Goal: Complete application form

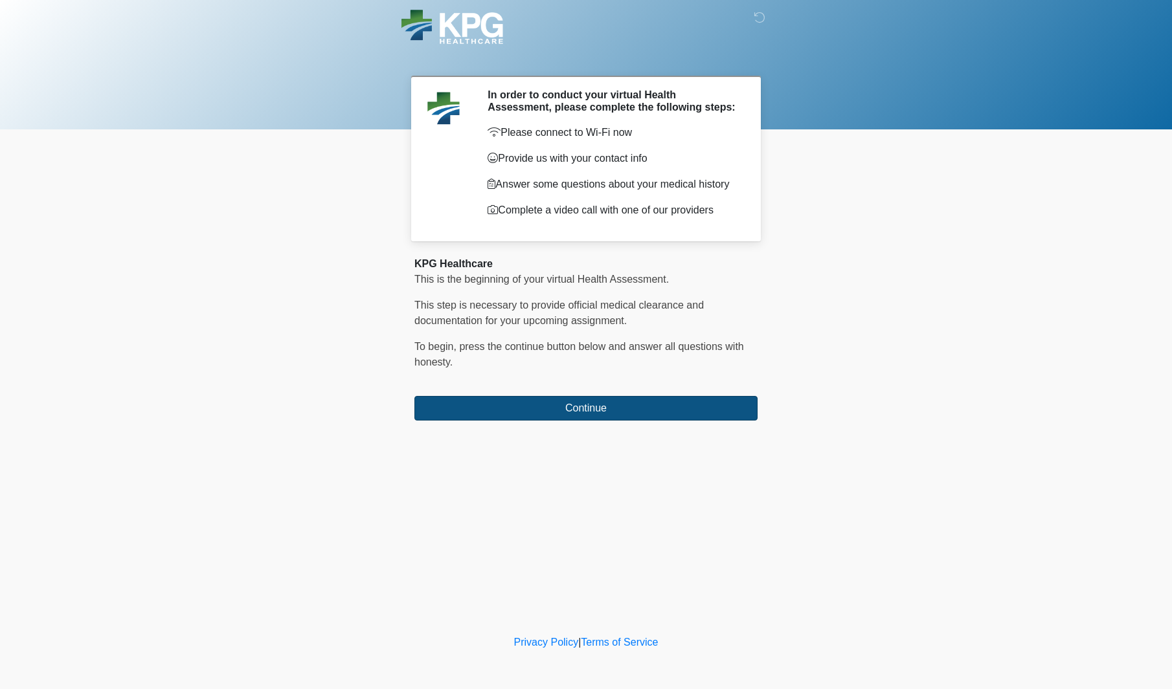
click at [605, 420] on button "Continue" at bounding box center [585, 408] width 343 height 25
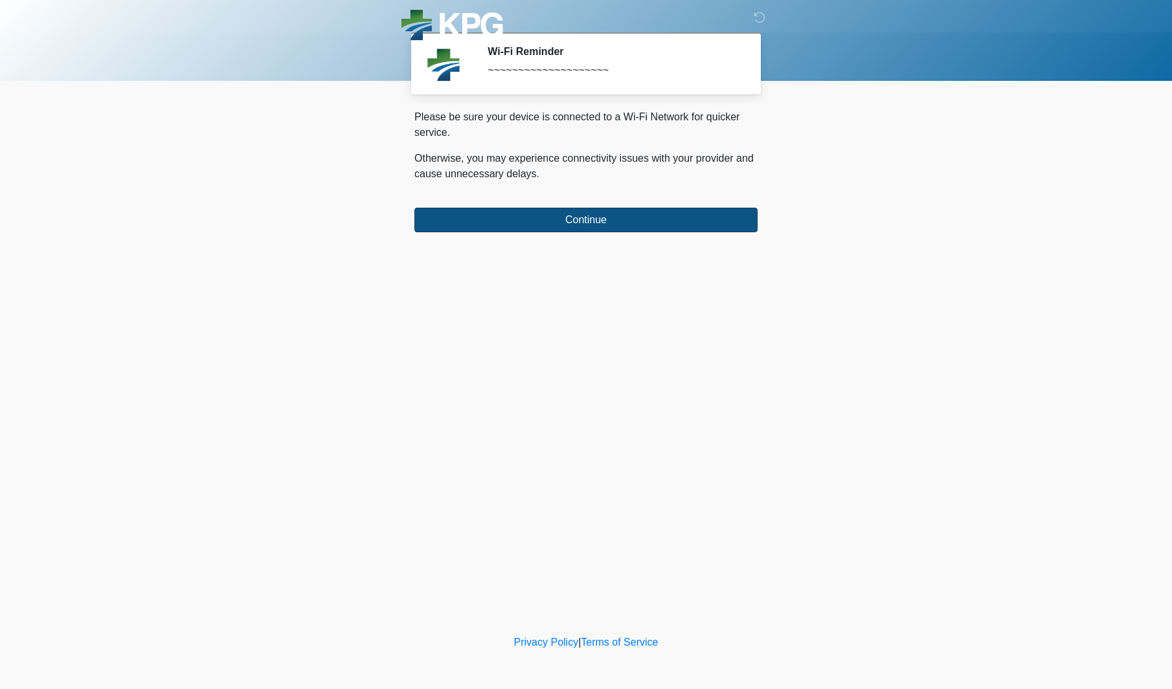
drag, startPoint x: 620, startPoint y: 223, endPoint x: 615, endPoint y: 230, distance: 8.4
click at [620, 223] on button "Continue" at bounding box center [585, 220] width 343 height 25
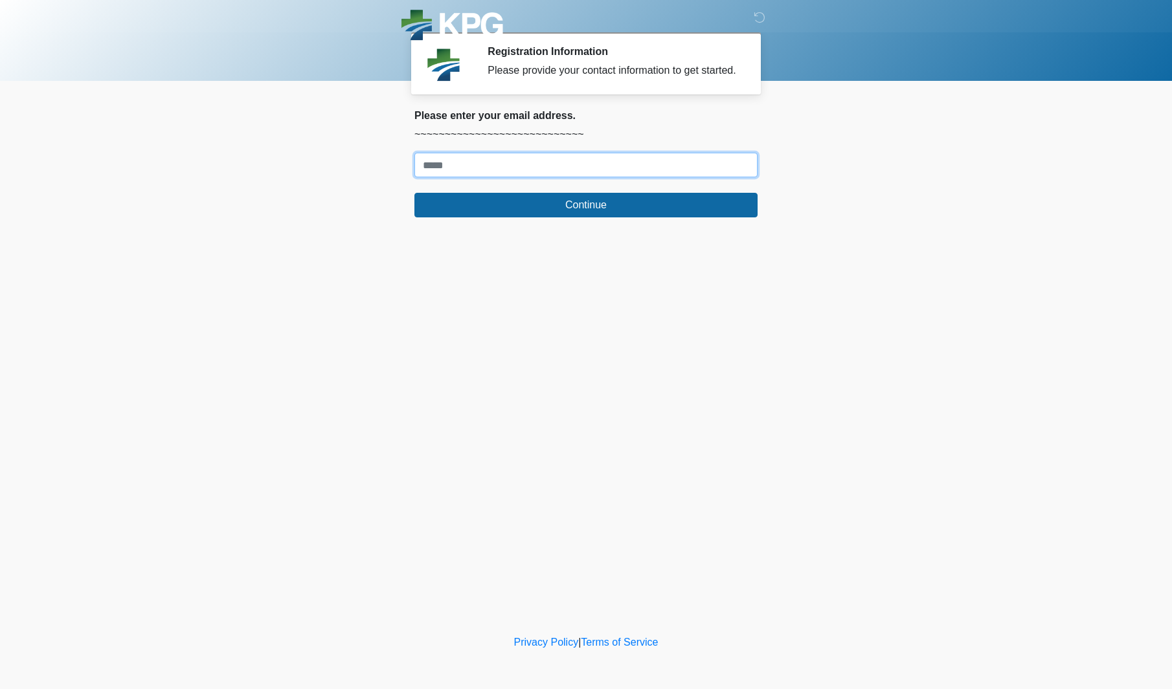
click at [598, 177] on input "Where should we email your response?" at bounding box center [585, 165] width 343 height 25
type input "**********"
click at [586, 218] on button "Continue" at bounding box center [585, 205] width 343 height 25
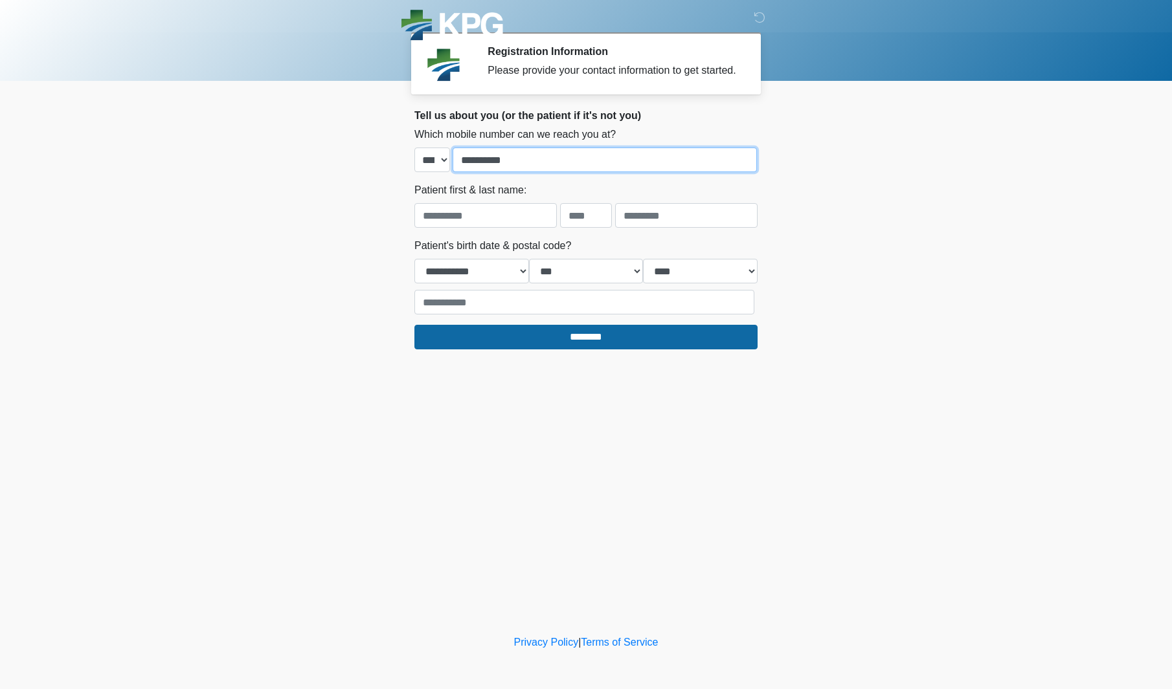
type input "**********"
type input "******"
type input "*"
type input "*******"
select select "*"
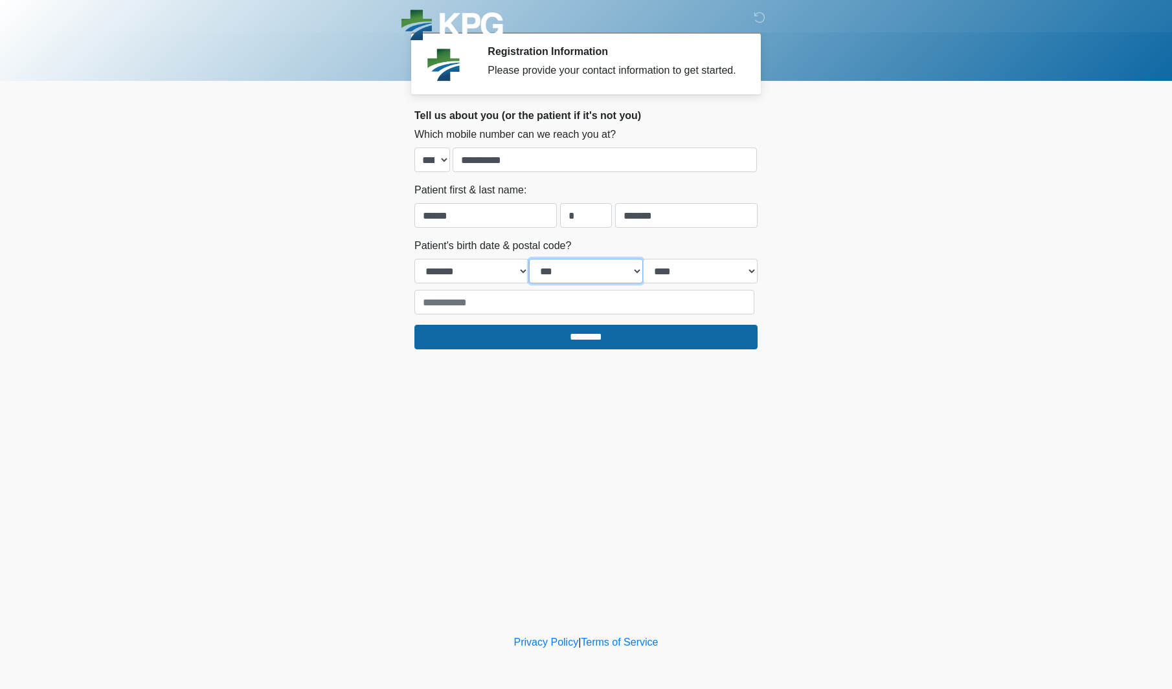
select select "*"
select select "****"
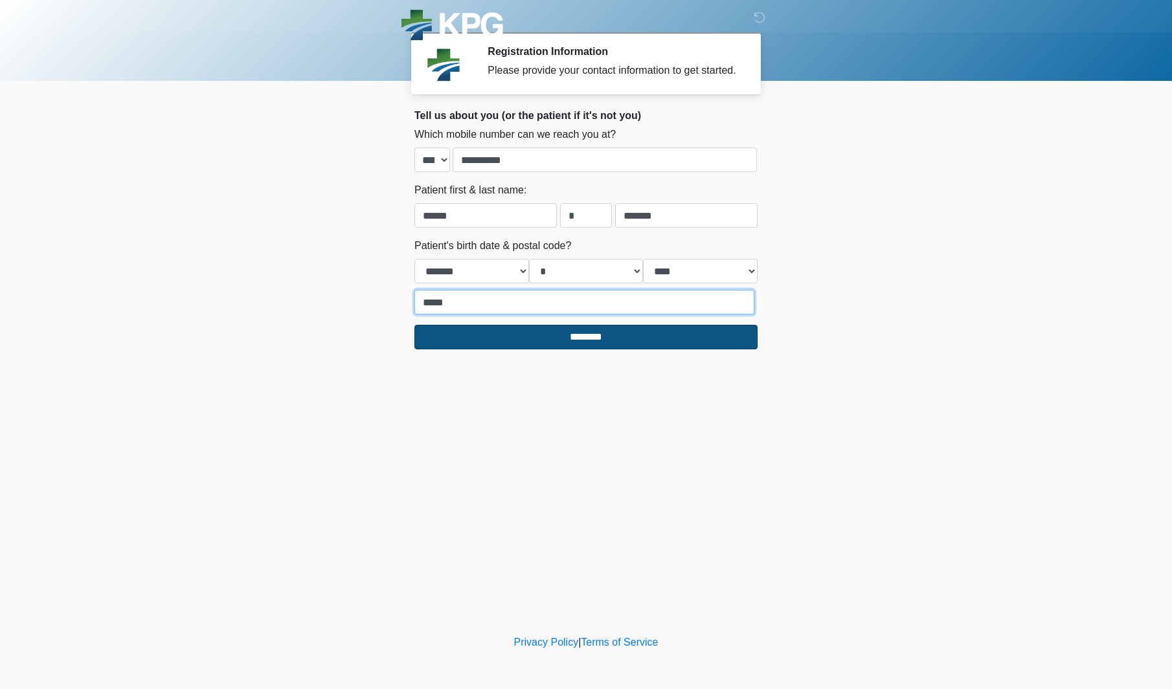
type input "*****"
click at [587, 342] on input "********" at bounding box center [585, 337] width 343 height 25
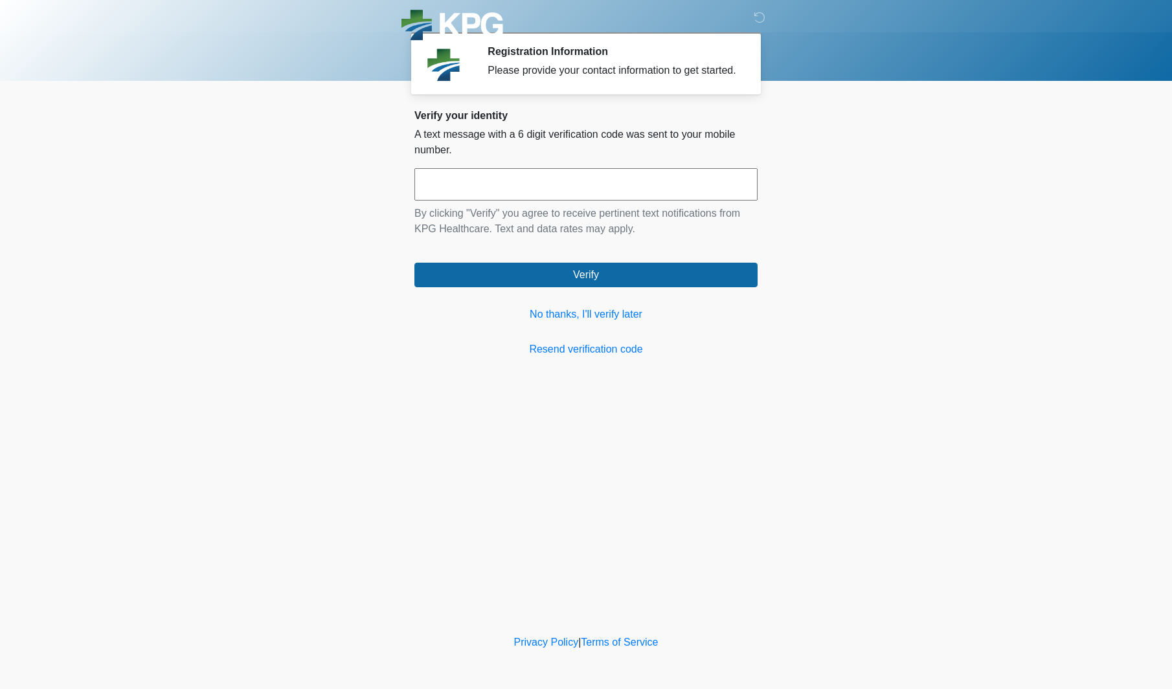
click at [517, 197] on input "text" at bounding box center [585, 184] width 343 height 32
type input "******"
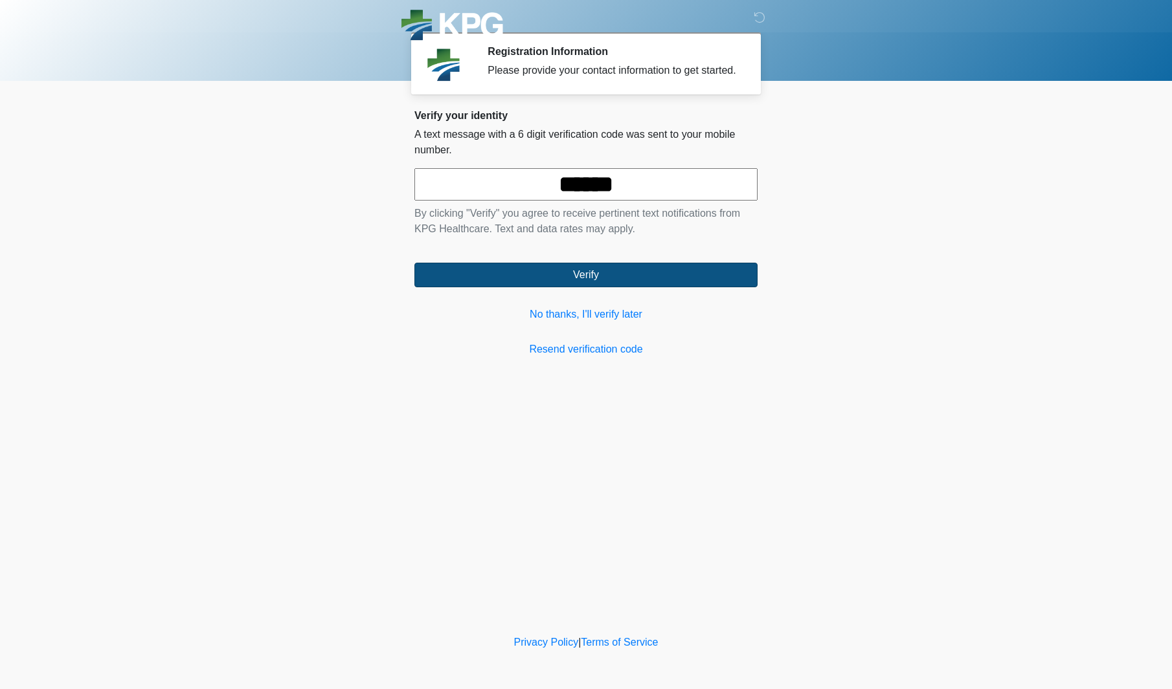
click at [620, 282] on button "Verify" at bounding box center [585, 275] width 343 height 25
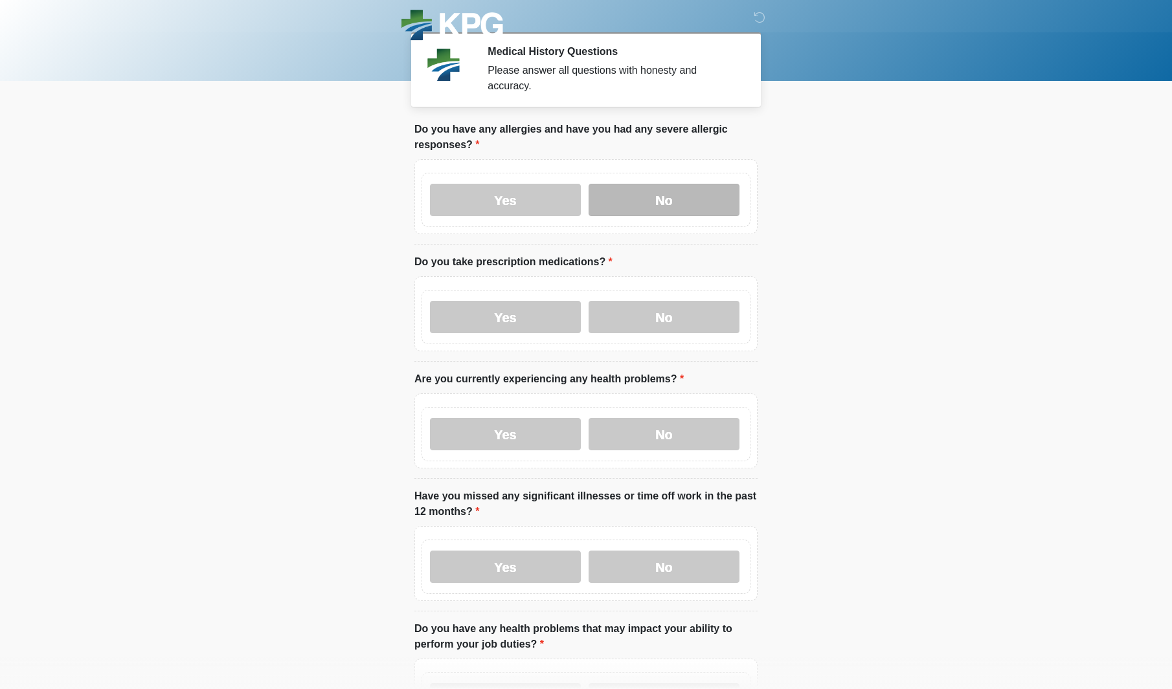
click at [689, 195] on label "No" at bounding box center [663, 200] width 151 height 32
click at [542, 308] on label "Yes" at bounding box center [505, 317] width 151 height 32
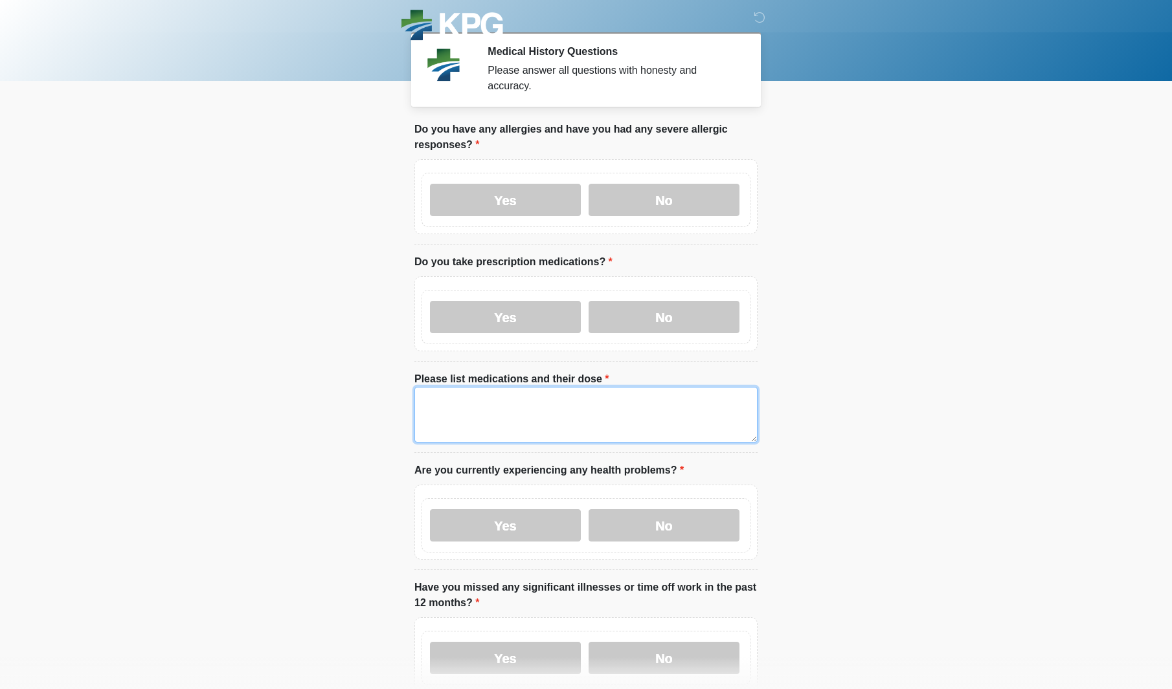
click at [539, 400] on textarea "Please list medications and their dose" at bounding box center [585, 415] width 343 height 56
type textarea "*"
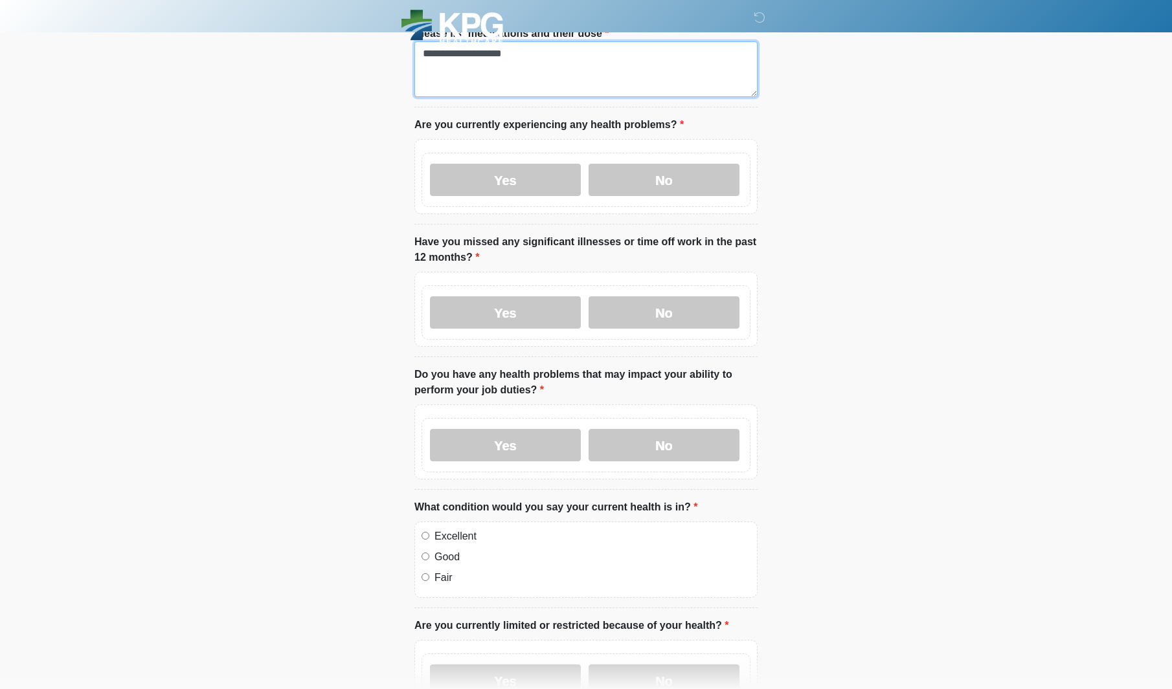
scroll to position [344, 0]
type textarea "**********"
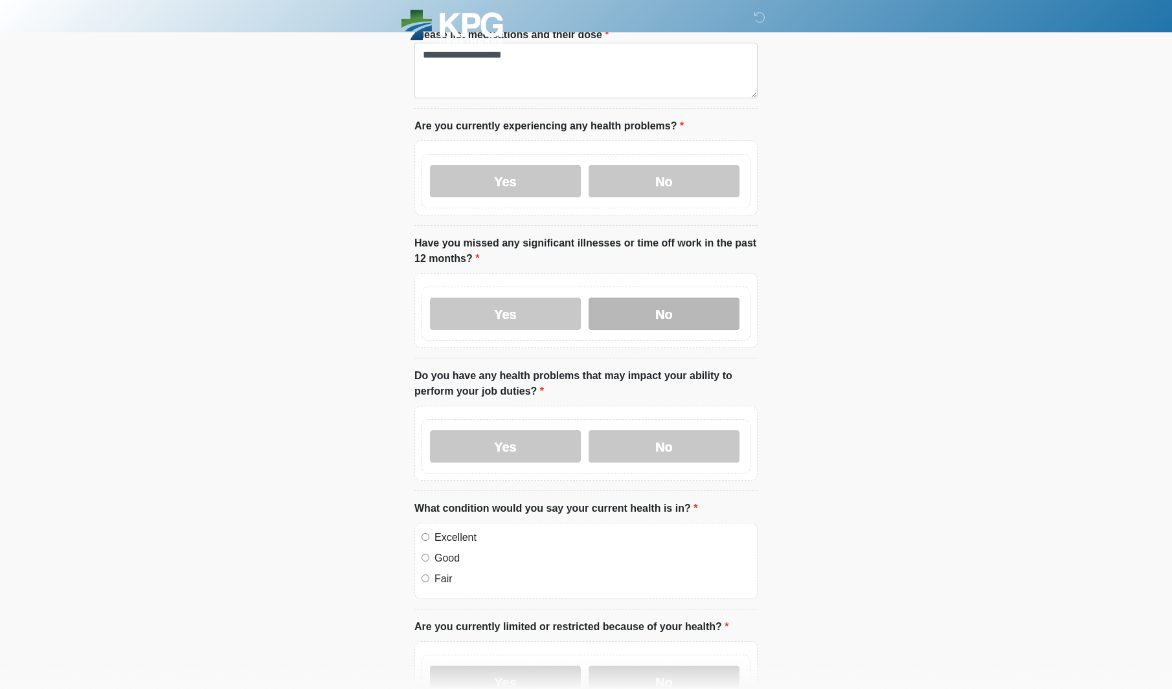
click at [661, 323] on label "No" at bounding box center [663, 314] width 151 height 32
click at [655, 176] on label "No" at bounding box center [663, 181] width 151 height 32
click at [676, 445] on label "No" at bounding box center [663, 447] width 151 height 32
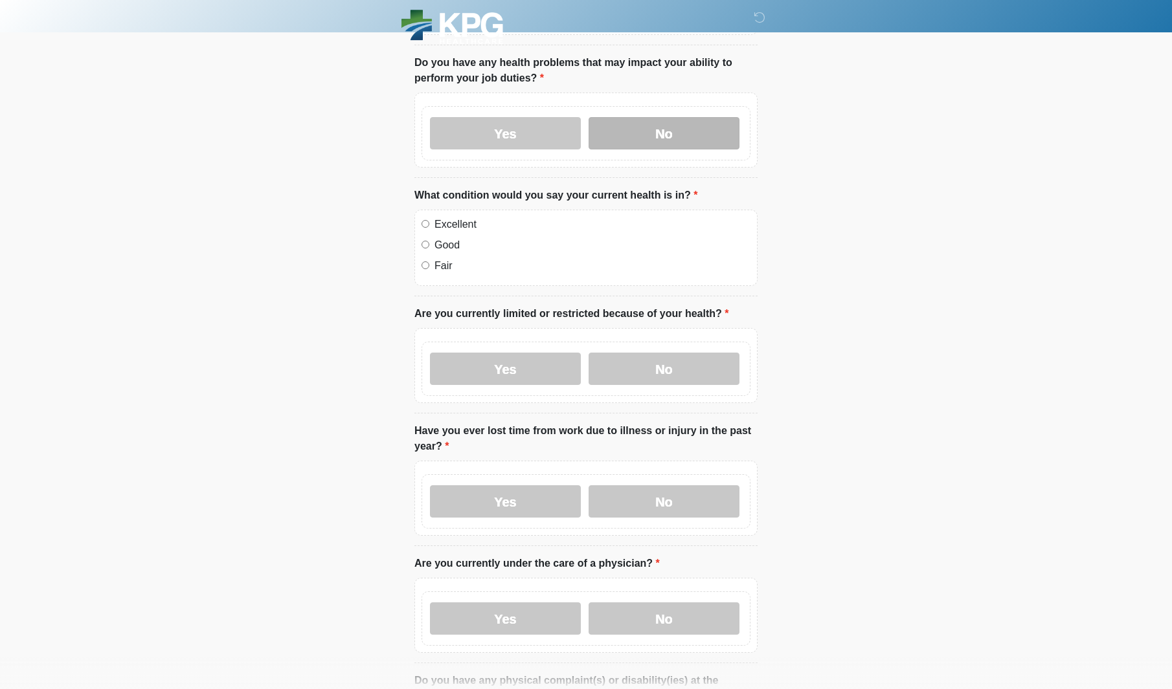
scroll to position [671, 0]
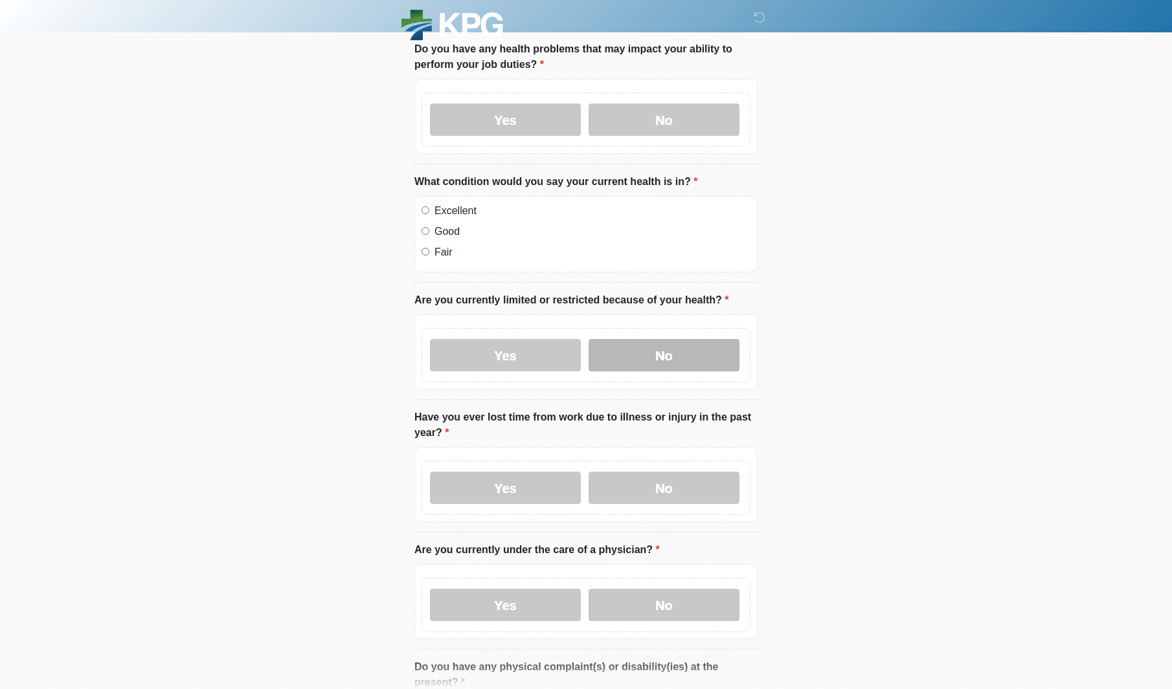
drag, startPoint x: 445, startPoint y: 211, endPoint x: 634, endPoint y: 337, distance: 226.8
click at [445, 211] on label "Excellent" at bounding box center [592, 211] width 316 height 16
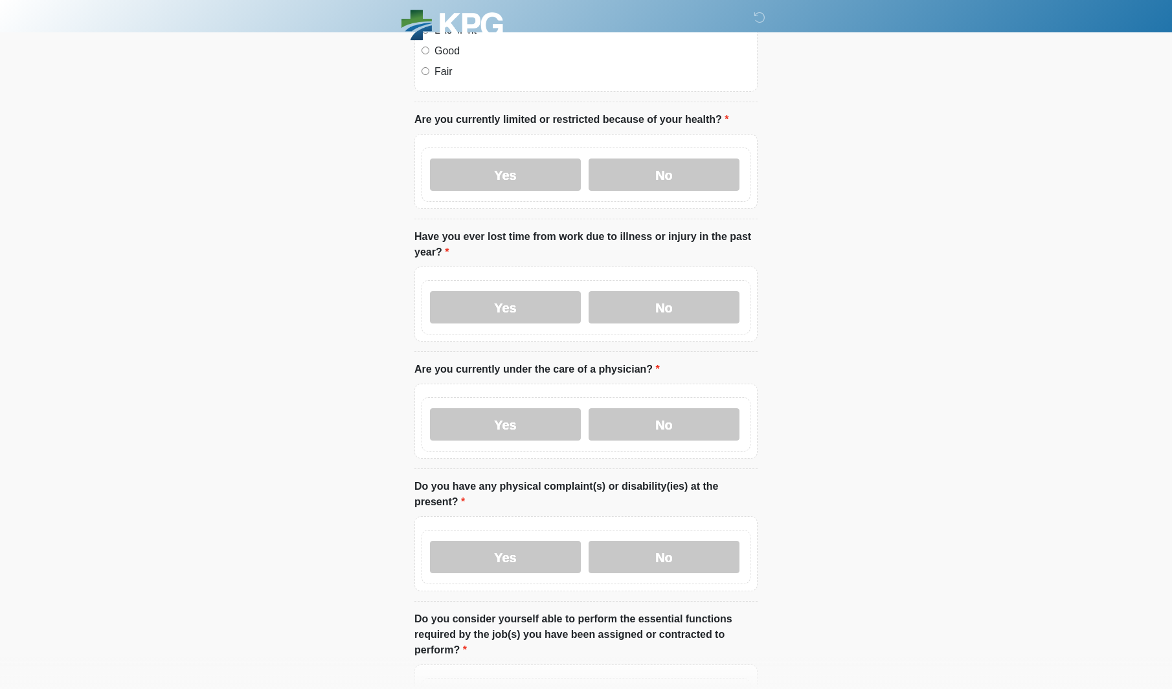
scroll to position [856, 0]
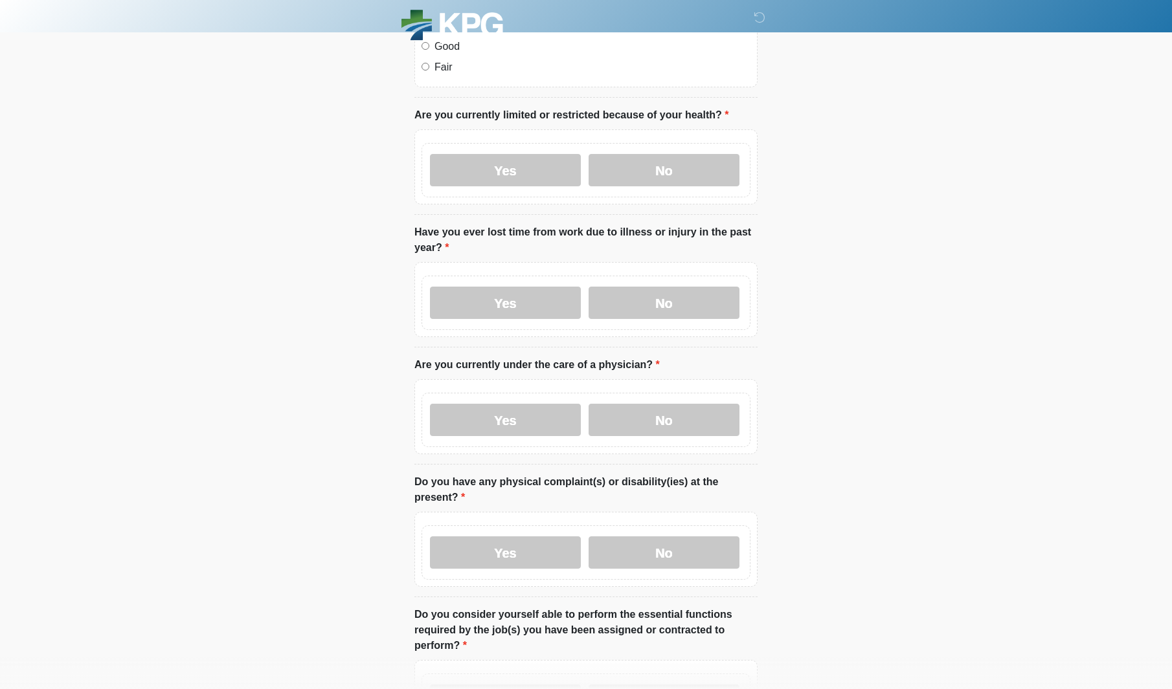
drag, startPoint x: 695, startPoint y: 172, endPoint x: 688, endPoint y: 247, distance: 75.4
click at [695, 172] on label "No" at bounding box center [663, 170] width 151 height 32
click at [691, 300] on label "No" at bounding box center [663, 303] width 151 height 32
click at [699, 405] on label "No" at bounding box center [663, 420] width 151 height 32
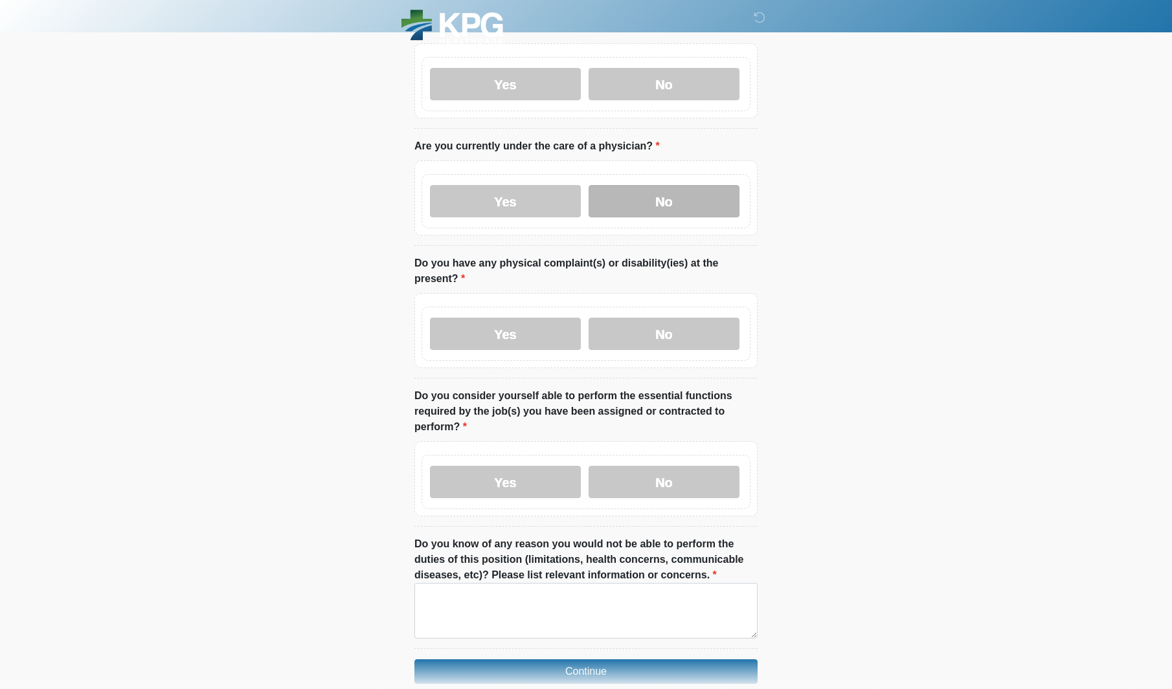
scroll to position [1091, 0]
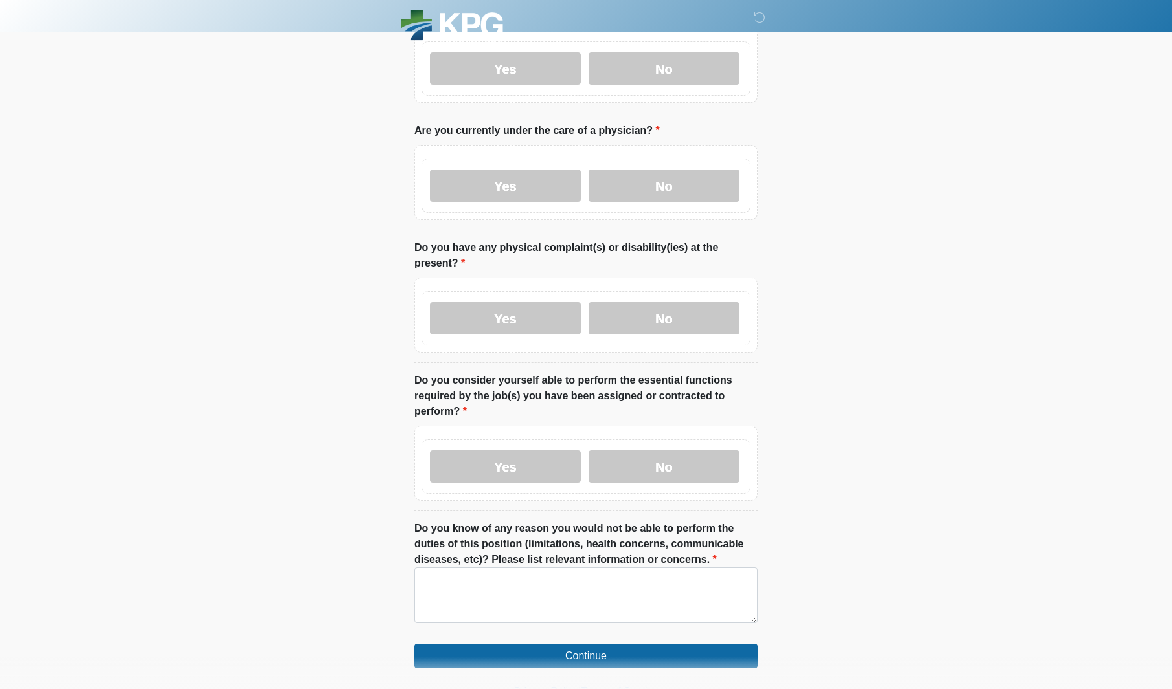
click at [550, 183] on label "Yes" at bounding box center [505, 186] width 151 height 32
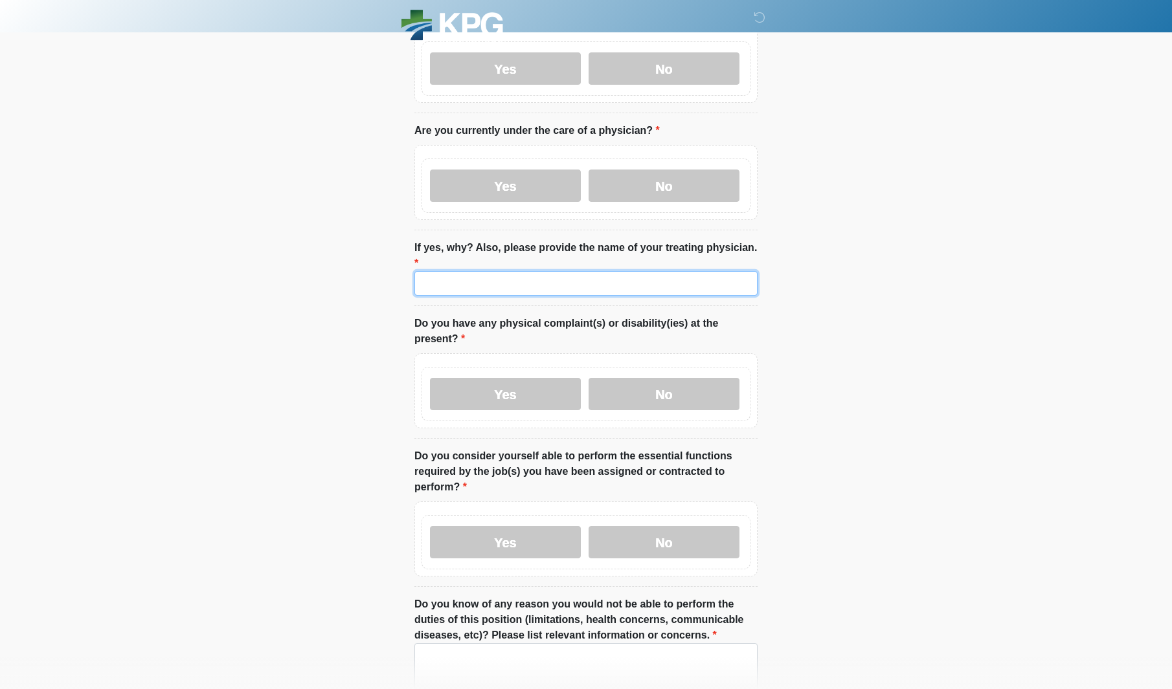
click at [574, 274] on input "If yes, why? Also, please provide the name of your treating physician." at bounding box center [585, 283] width 343 height 25
click at [627, 192] on label "No" at bounding box center [663, 186] width 151 height 32
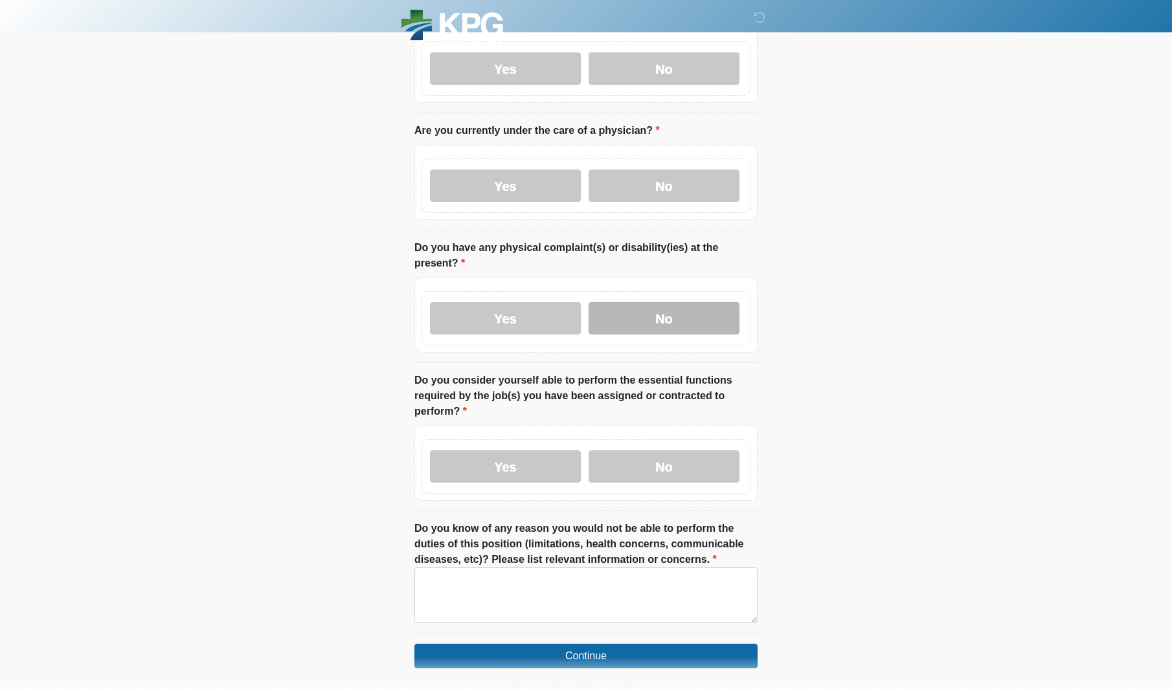
click at [686, 322] on label "No" at bounding box center [663, 318] width 151 height 32
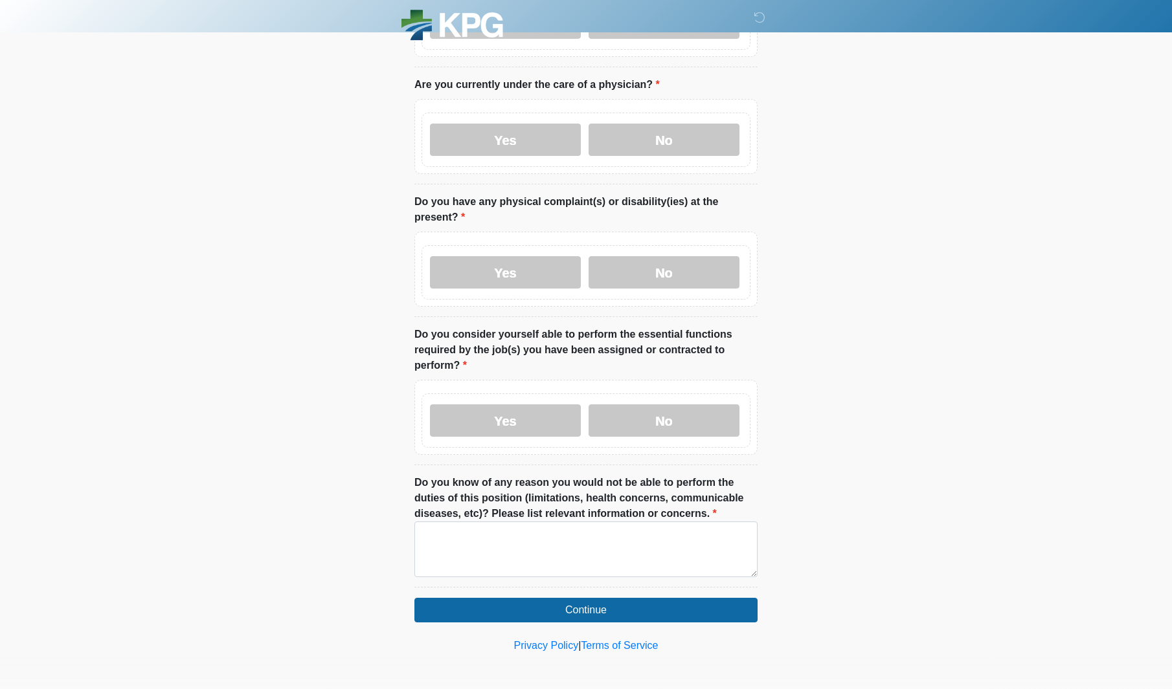
scroll to position [1136, 0]
drag, startPoint x: 527, startPoint y: 419, endPoint x: 515, endPoint y: 451, distance: 33.8
click at [527, 419] on label "Yes" at bounding box center [505, 421] width 151 height 32
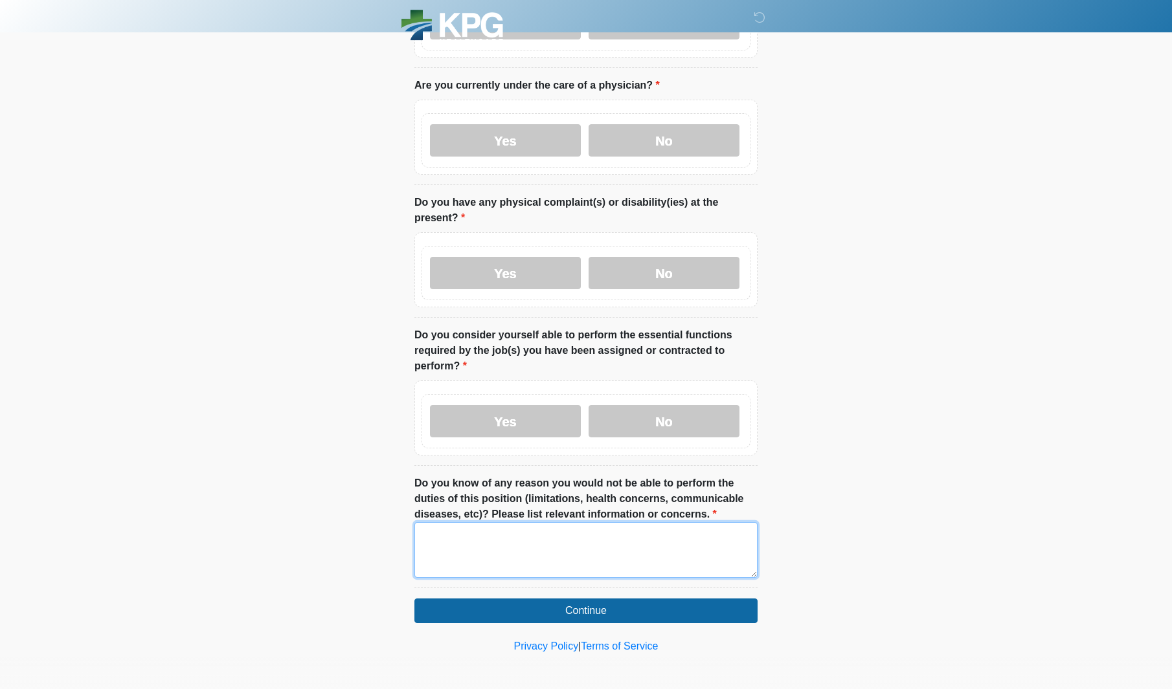
click at [541, 526] on textarea "Do you know of any reason you would not be able to perform the duties of this p…" at bounding box center [585, 550] width 343 height 56
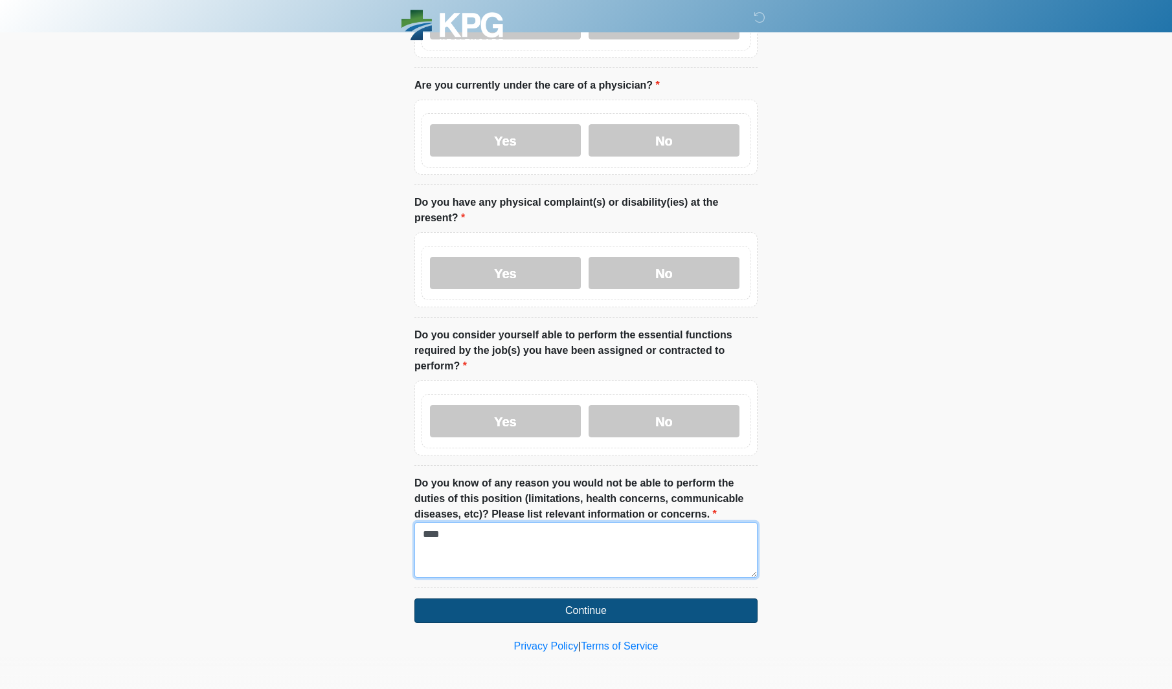
type textarea "***"
drag, startPoint x: 616, startPoint y: 609, endPoint x: 597, endPoint y: 602, distance: 19.9
click at [616, 609] on button "Continue" at bounding box center [585, 611] width 343 height 25
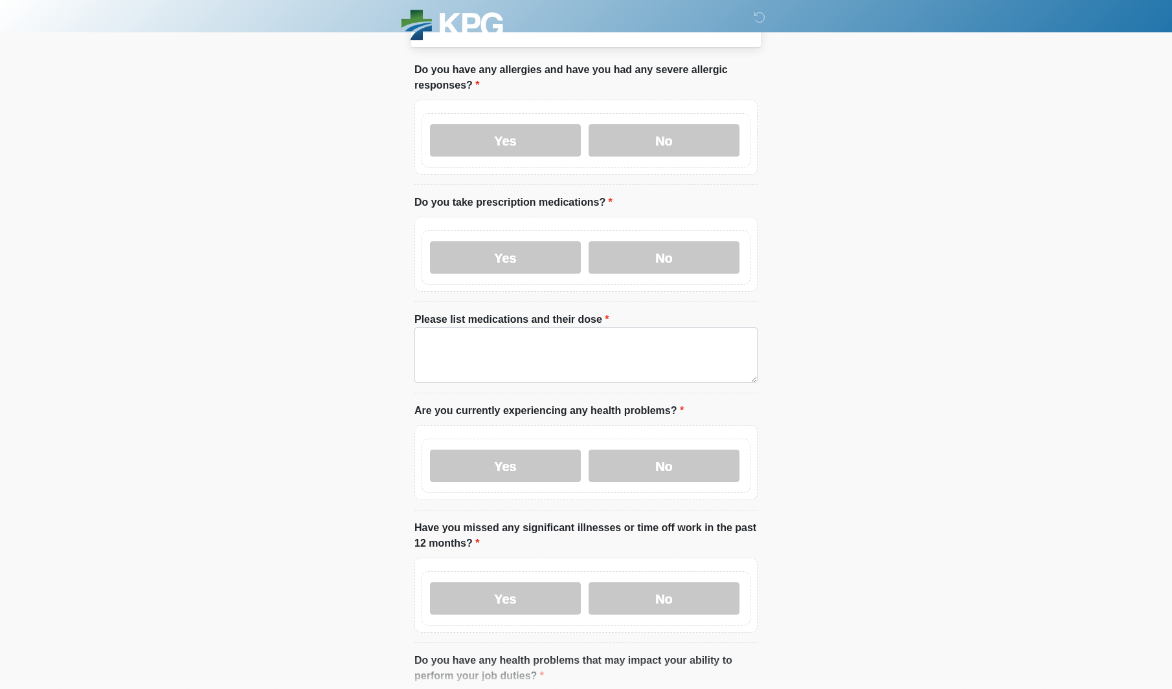
scroll to position [0, 0]
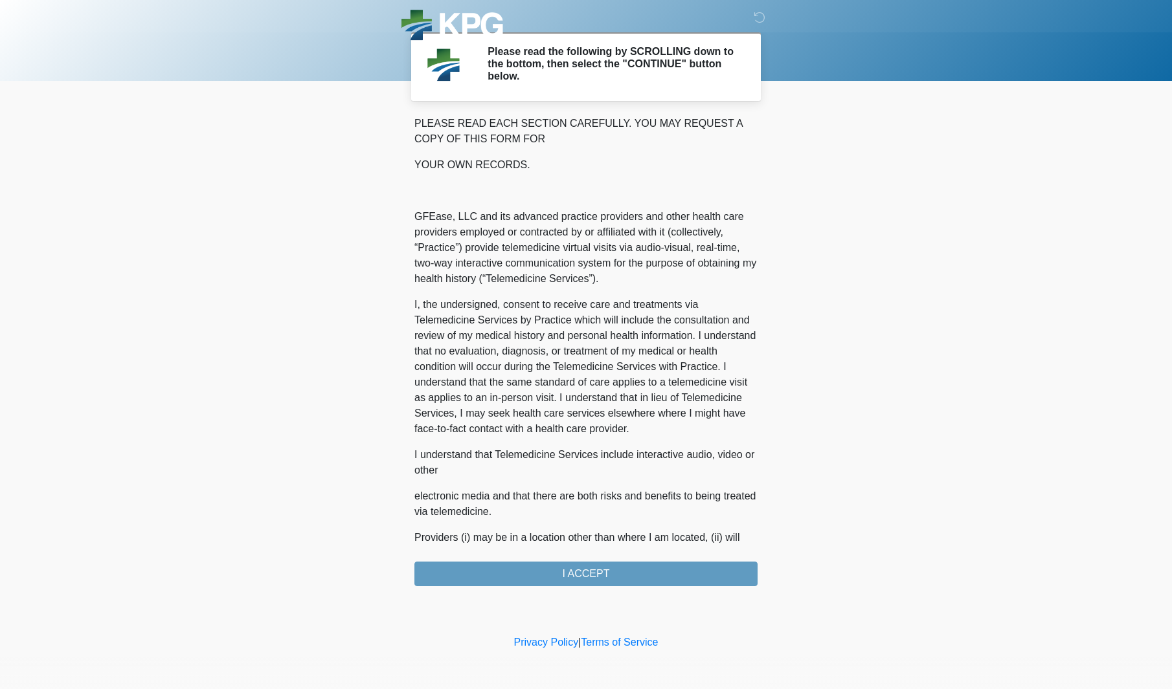
click at [640, 577] on div "PLEASE READ EACH SECTION CAREFULLY. YOU MAY REQUEST A COPY OF THIS FORM FOR YOU…" at bounding box center [585, 351] width 343 height 471
click at [631, 567] on div "PLEASE READ EACH SECTION CAREFULLY. YOU MAY REQUEST A COPY OF THIS FORM FOR YOU…" at bounding box center [585, 351] width 343 height 471
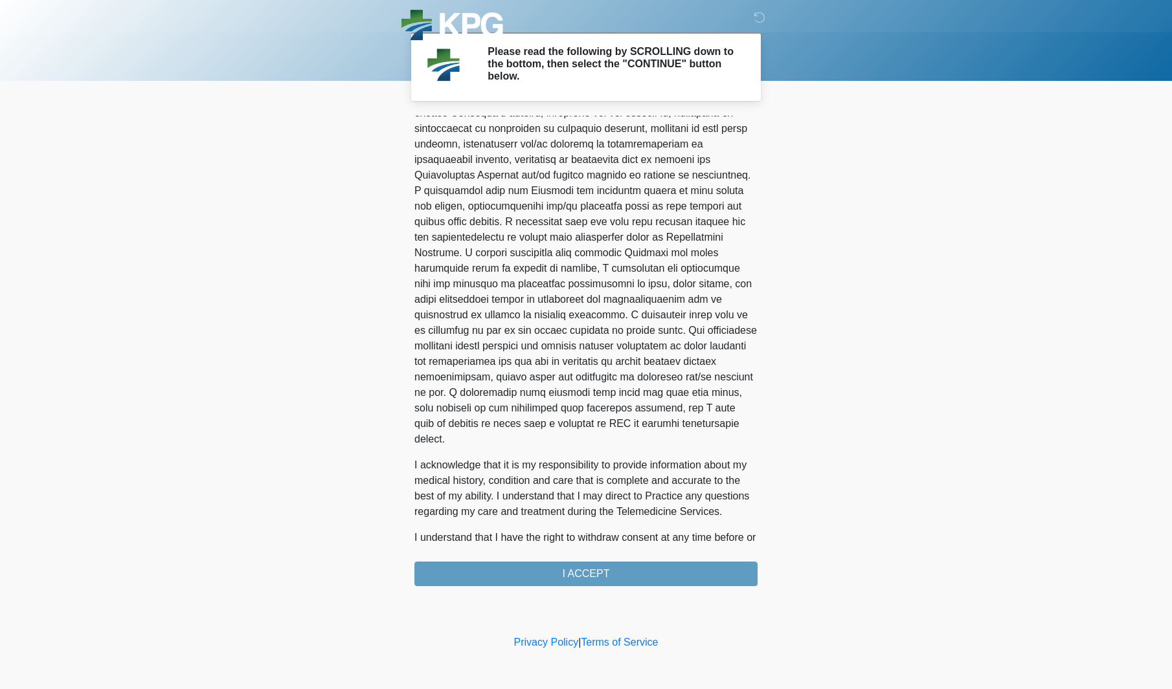
scroll to position [526, 0]
click at [631, 571] on div "PLEASE READ EACH SECTION CAREFULLY. YOU MAY REQUEST A COPY OF THIS FORM FOR YOU…" at bounding box center [585, 351] width 343 height 471
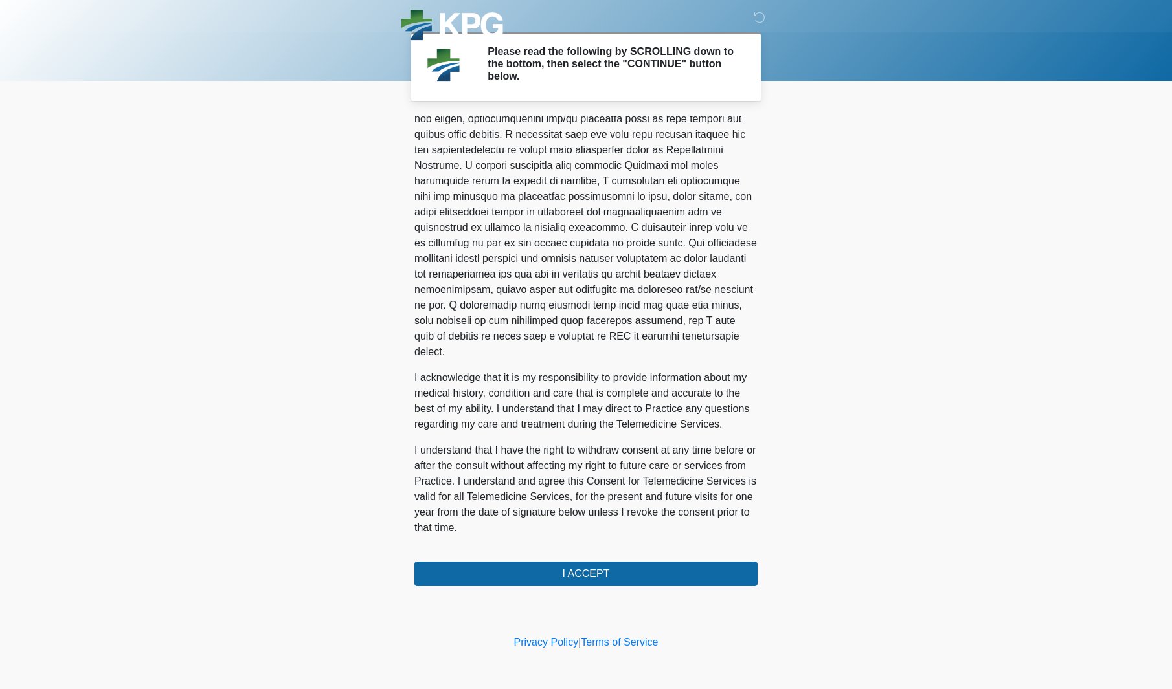
scroll to position [631, 0]
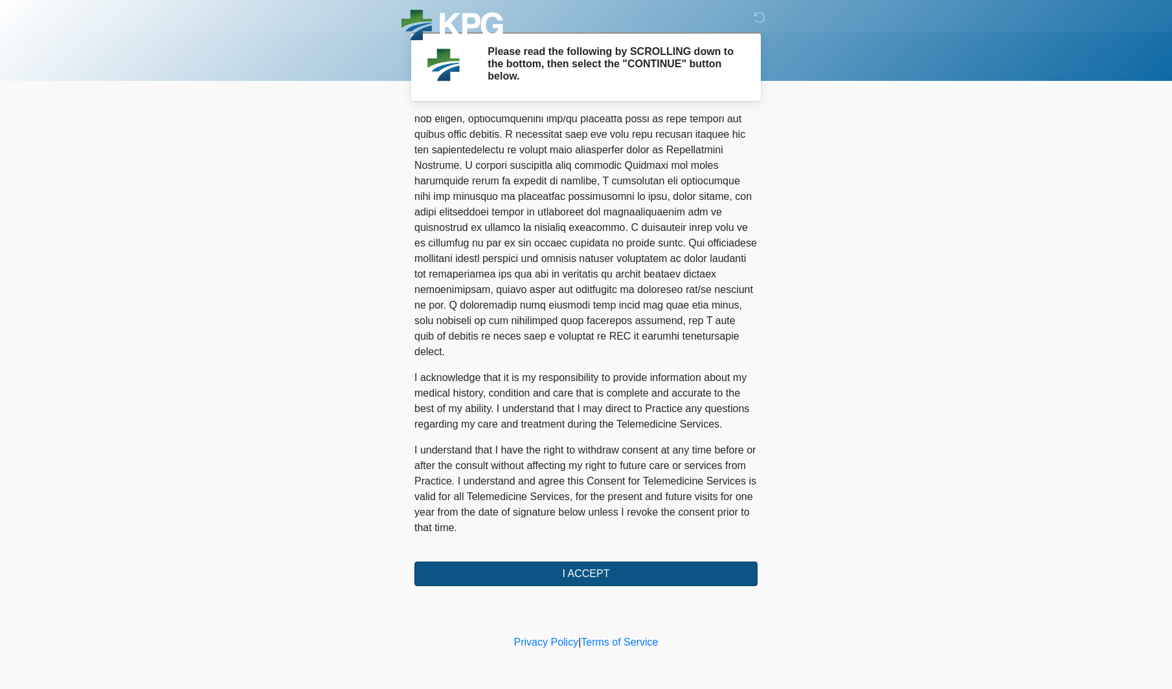
click at [640, 568] on button "I ACCEPT" at bounding box center [585, 574] width 343 height 25
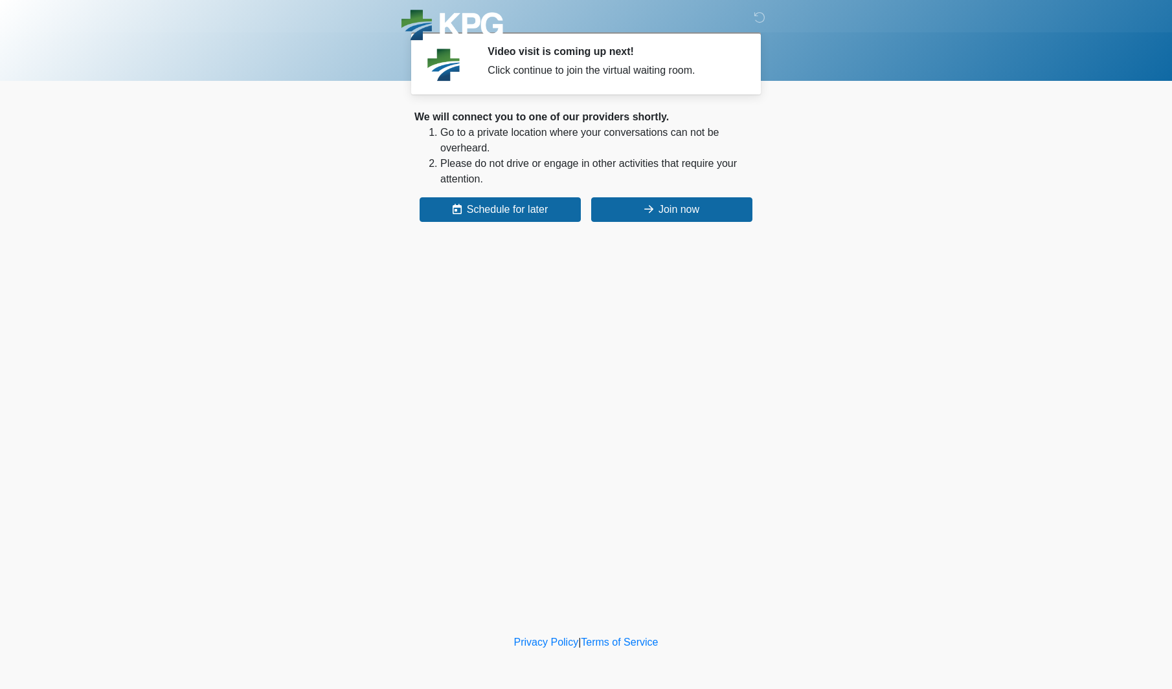
drag, startPoint x: 689, startPoint y: 214, endPoint x: 681, endPoint y: 245, distance: 31.6
click at [689, 214] on button "Join now" at bounding box center [671, 209] width 161 height 25
